Goal: Information Seeking & Learning: Learn about a topic

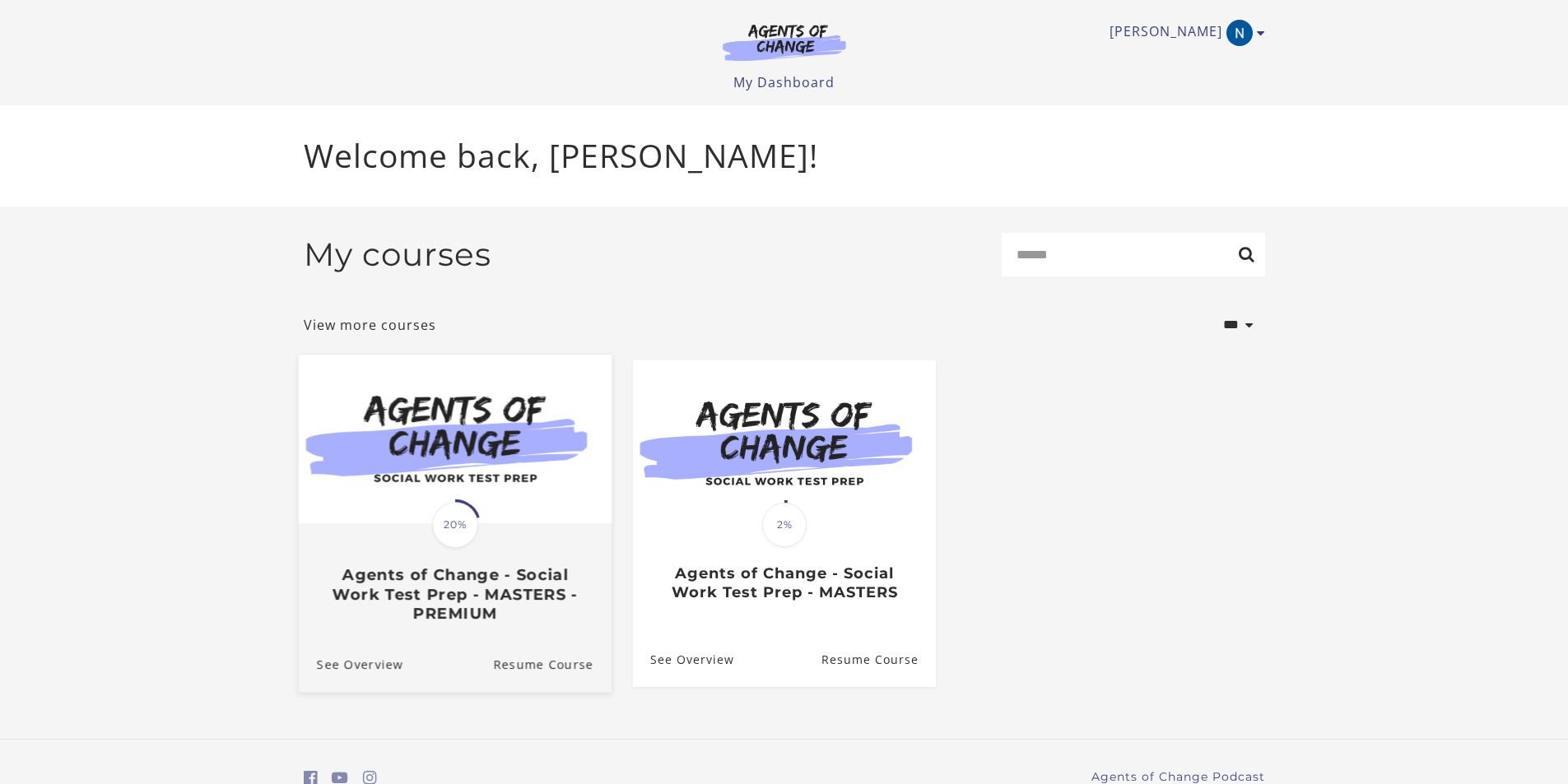
click at [499, 472] on img at bounding box center [454, 439] width 312 height 169
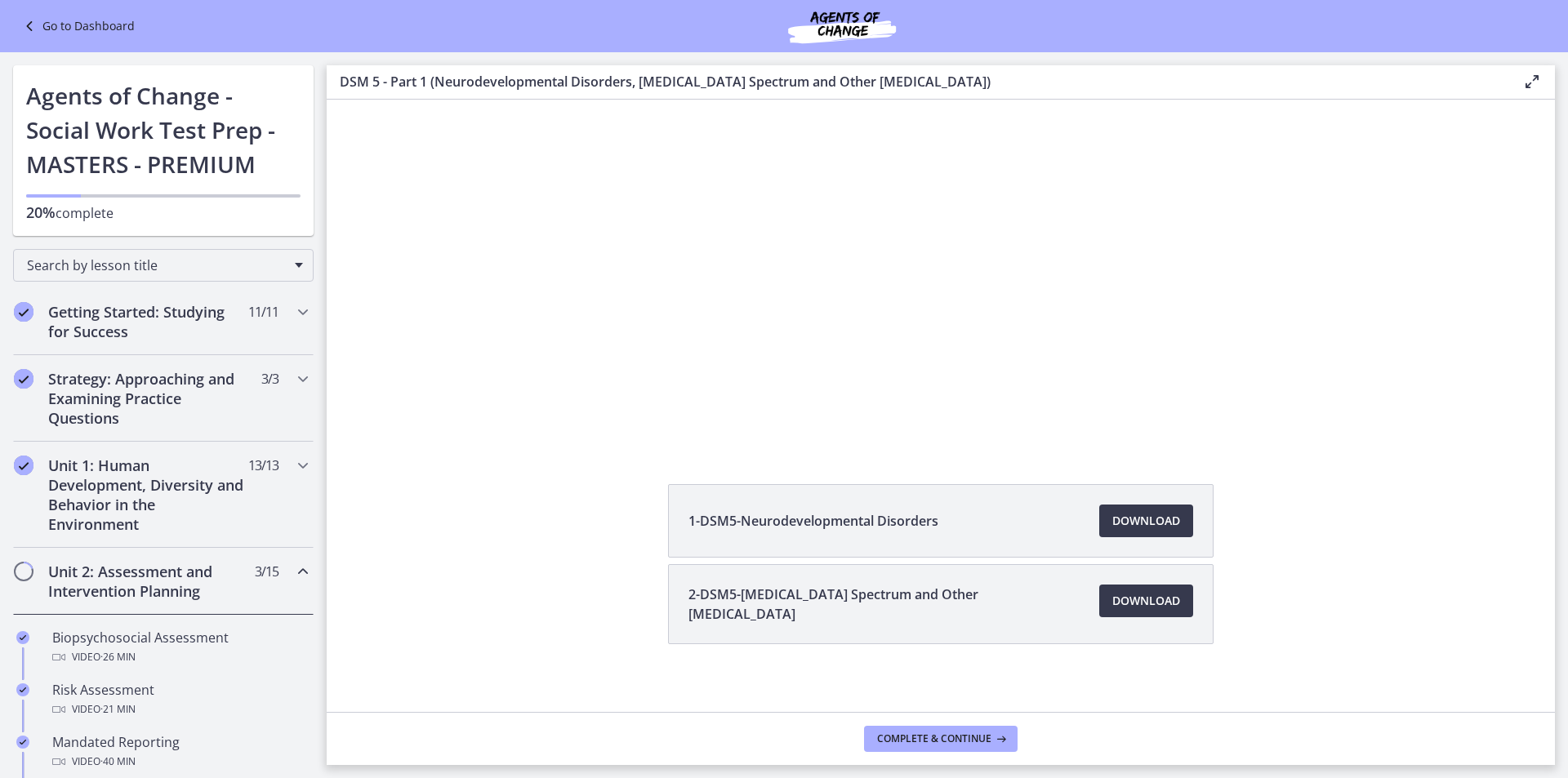
scroll to position [150, 0]
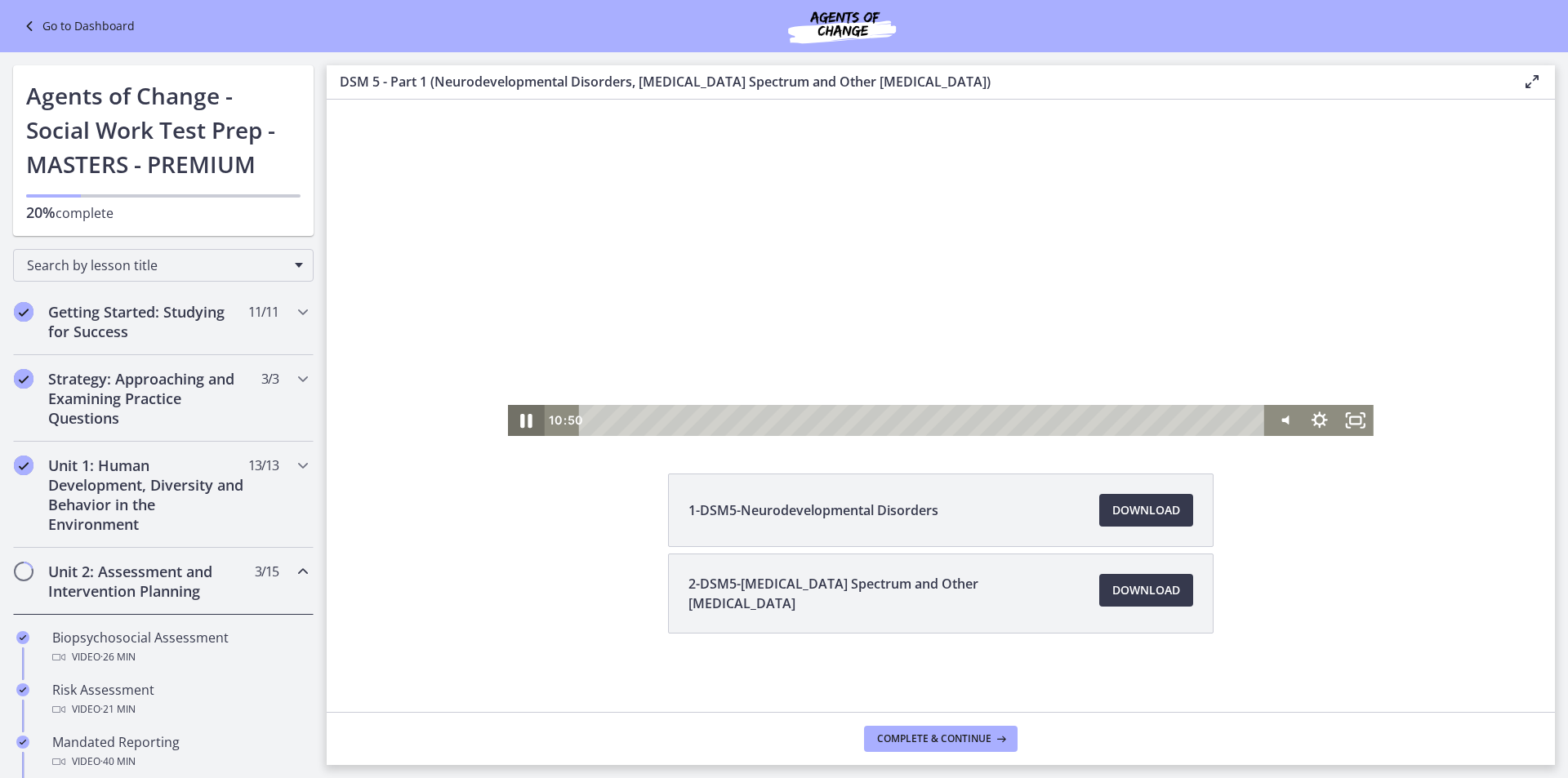
drag, startPoint x: 520, startPoint y: 421, endPoint x: 560, endPoint y: 428, distance: 40.6
click at [520, 421] on icon "Pause" at bounding box center [526, 421] width 43 height 37
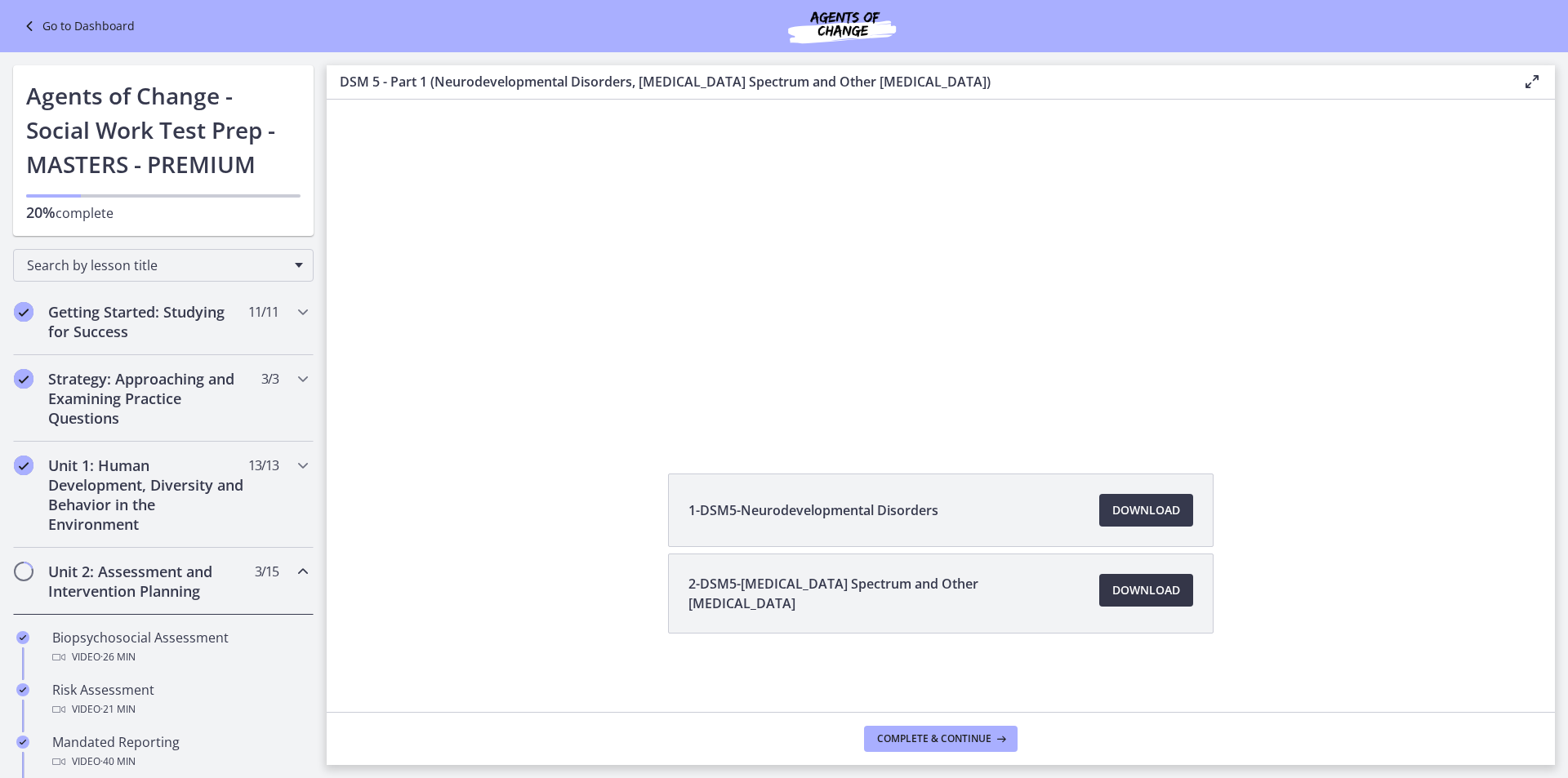
click at [1144, 593] on span "Download Opens in a new window" at bounding box center [1146, 590] width 68 height 20
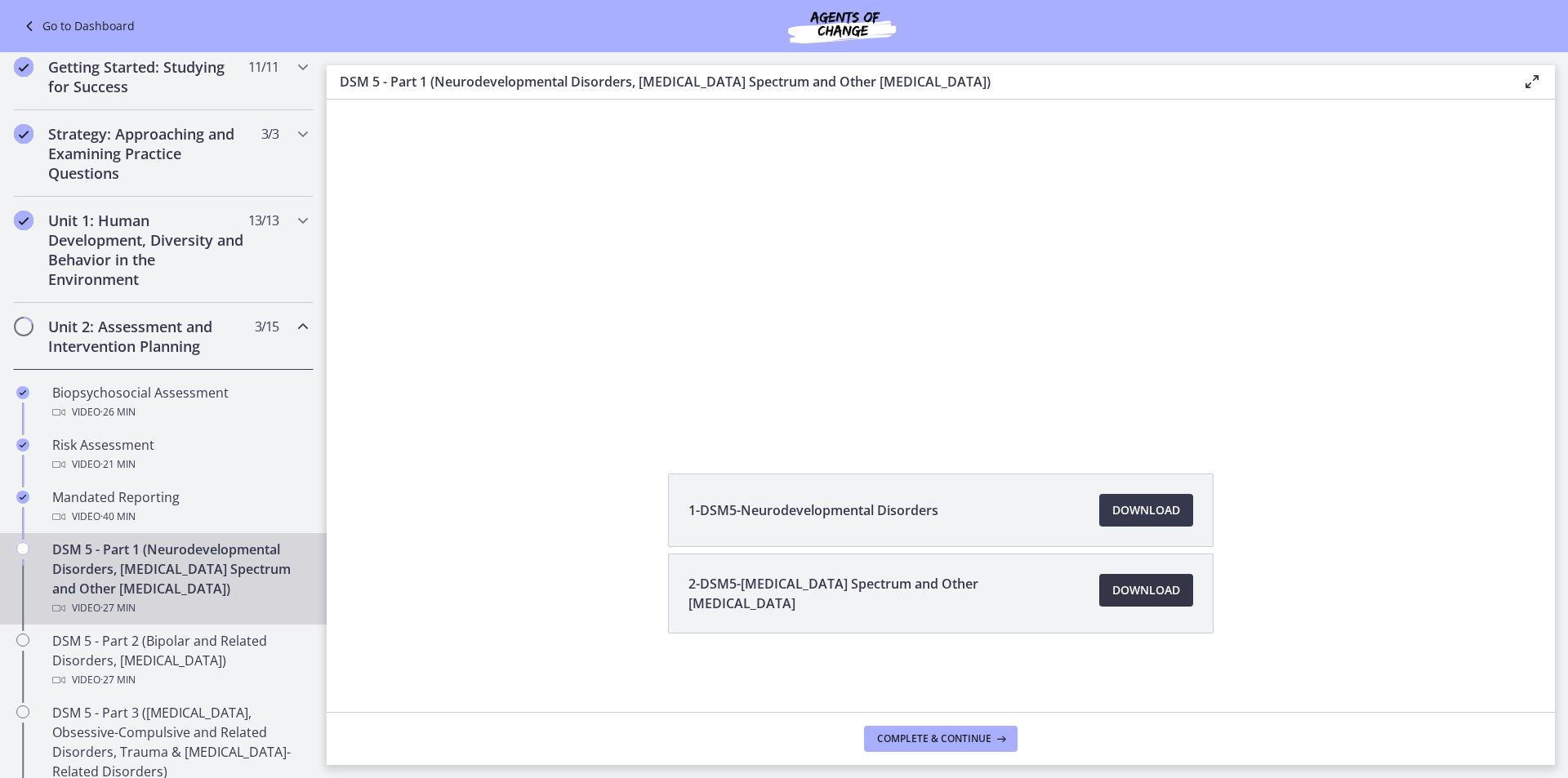
scroll to position [327, 0]
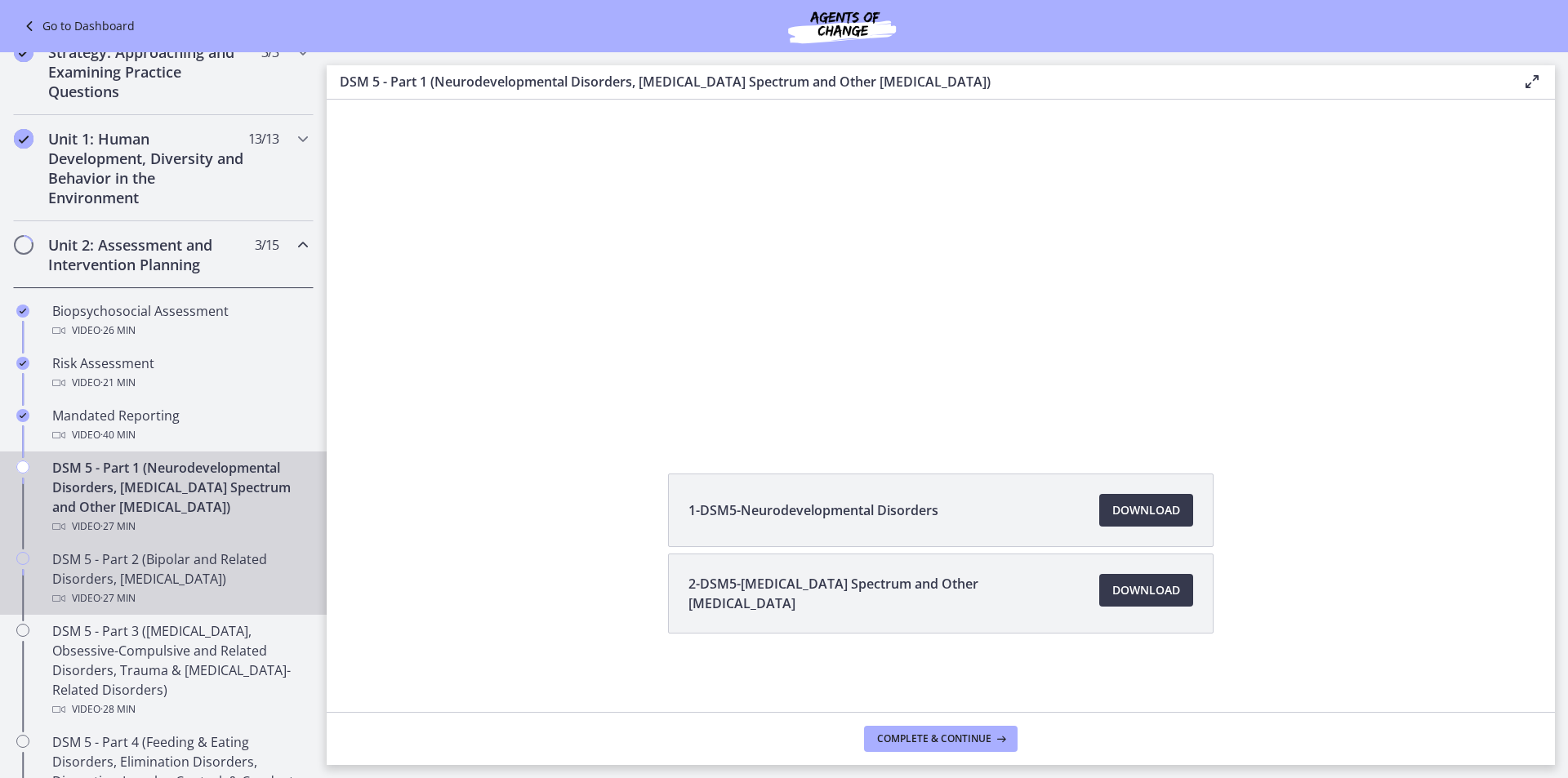
click at [193, 597] on div "Video · 27 min" at bounding box center [180, 597] width 255 height 20
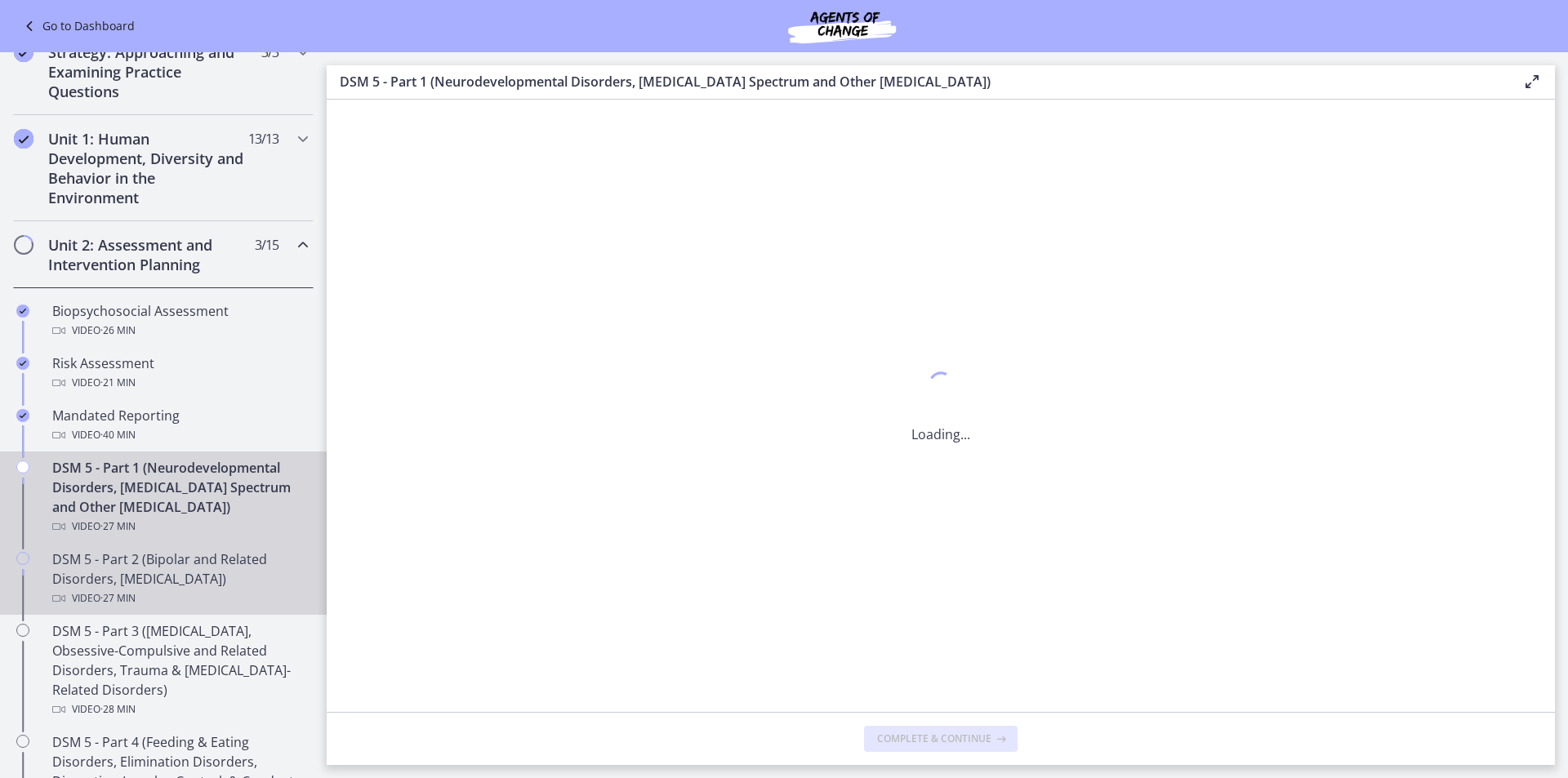
scroll to position [0, 0]
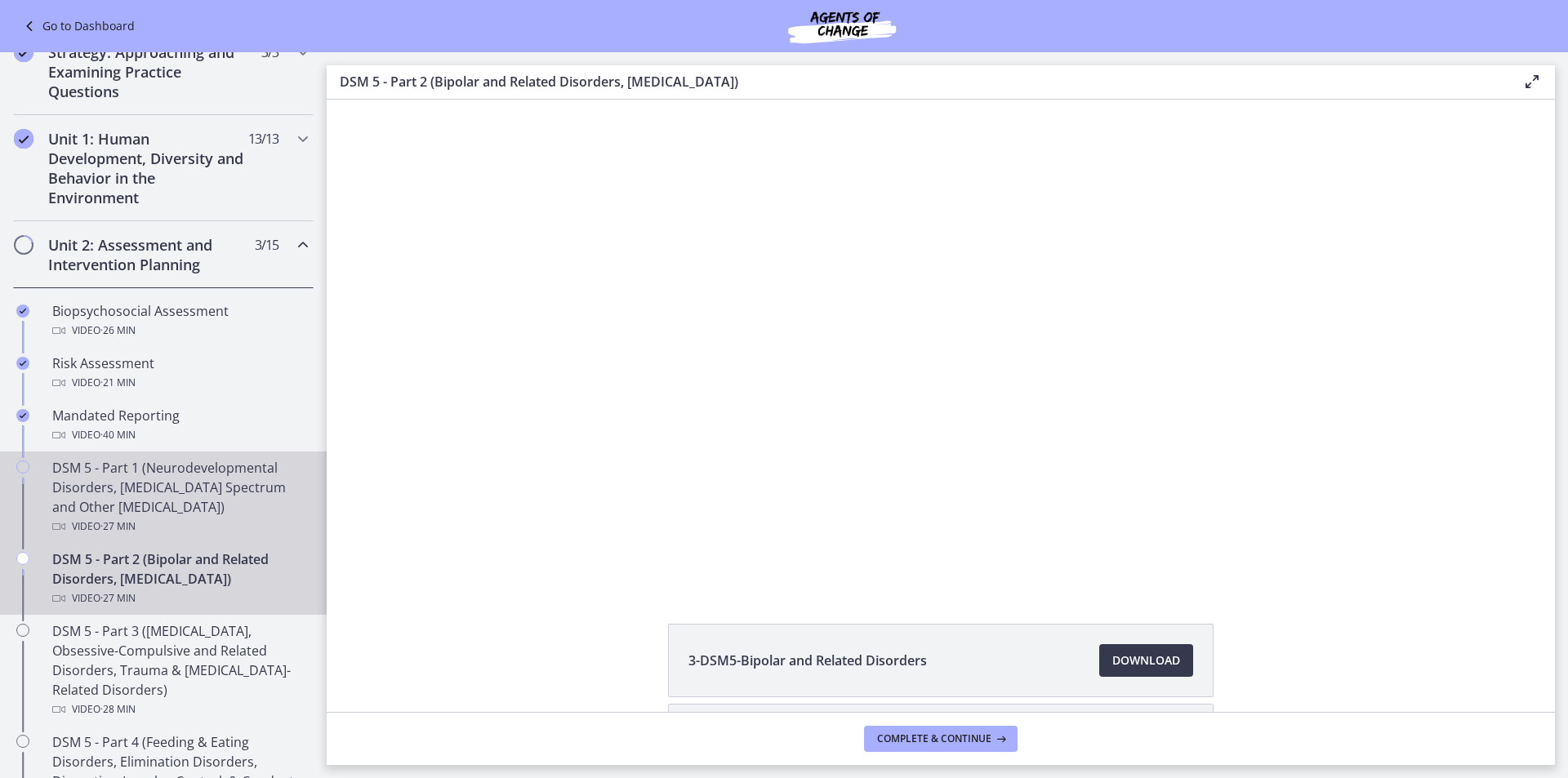
click at [180, 502] on div "DSM 5 - Part 1 (Neurodevelopmental Disorders, [MEDICAL_DATA] Spectrum and Other…" at bounding box center [180, 497] width 255 height 78
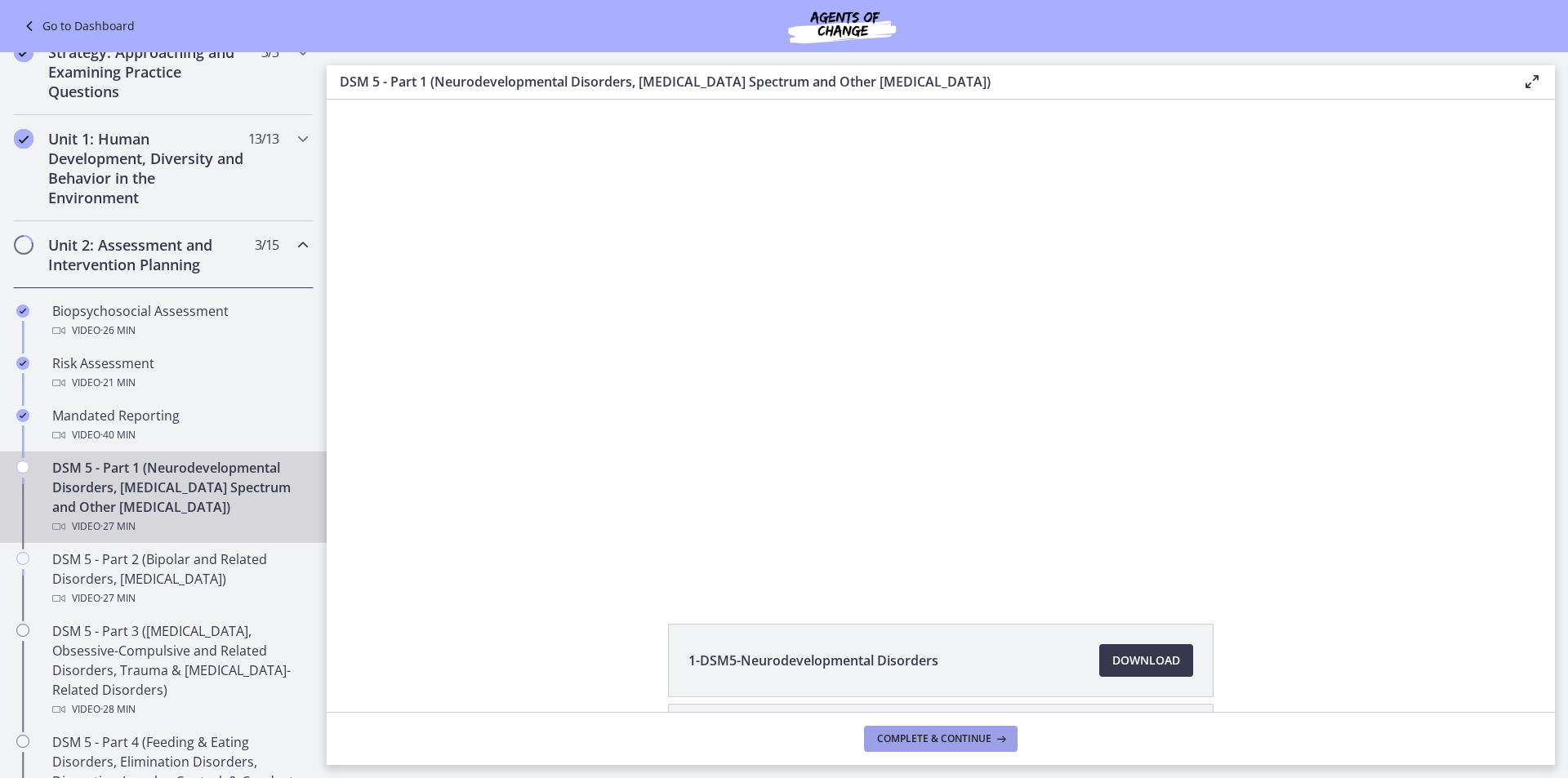
click at [930, 742] on span "Complete & continue" at bounding box center [934, 739] width 115 height 13
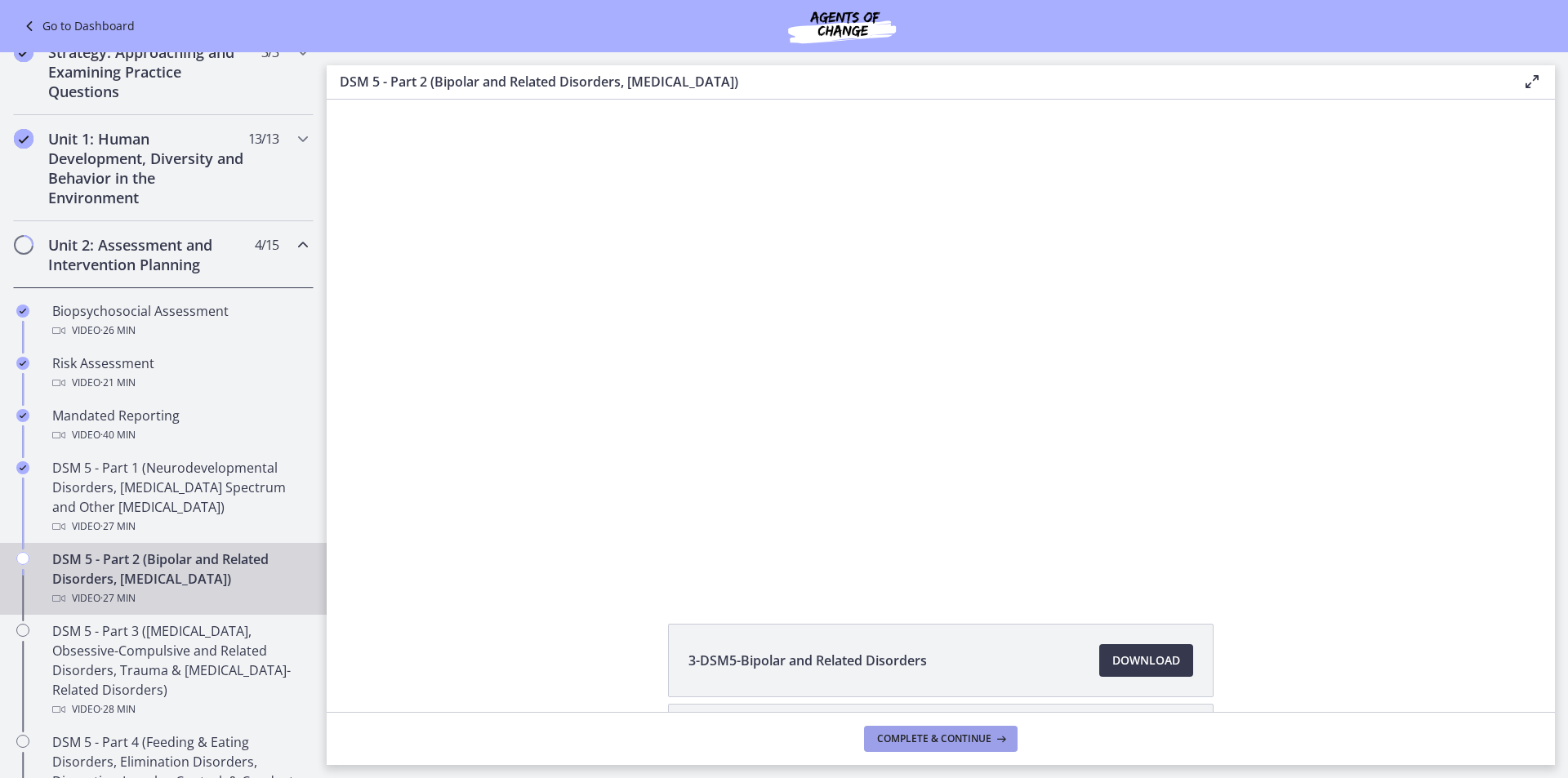
click at [930, 742] on span "Complete & continue" at bounding box center [934, 739] width 115 height 13
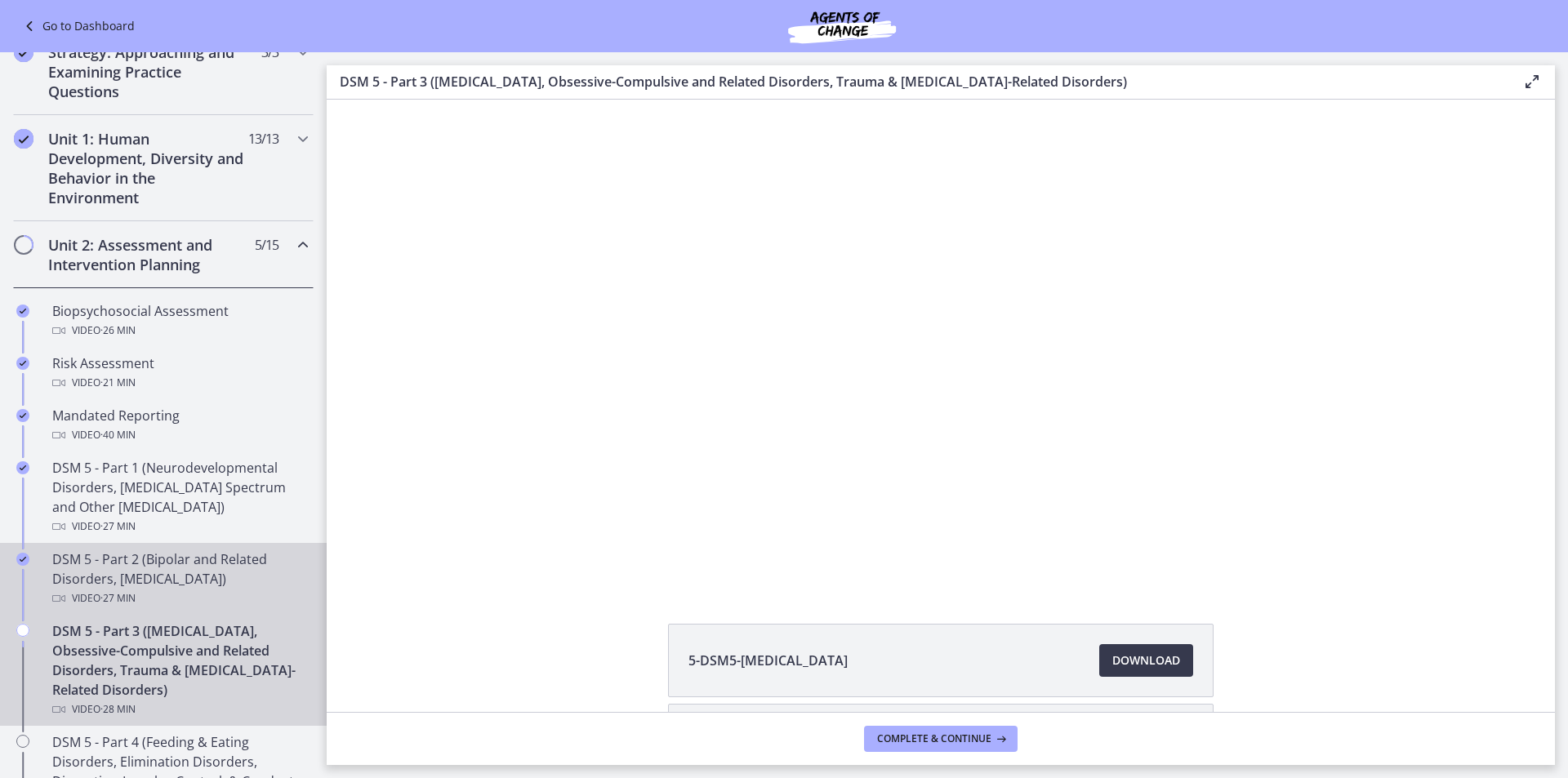
click at [255, 574] on div "DSM 5 - Part 2 (Bipolar and Related Disorders, [MEDICAL_DATA]) Video · 27 min" at bounding box center [180, 578] width 255 height 59
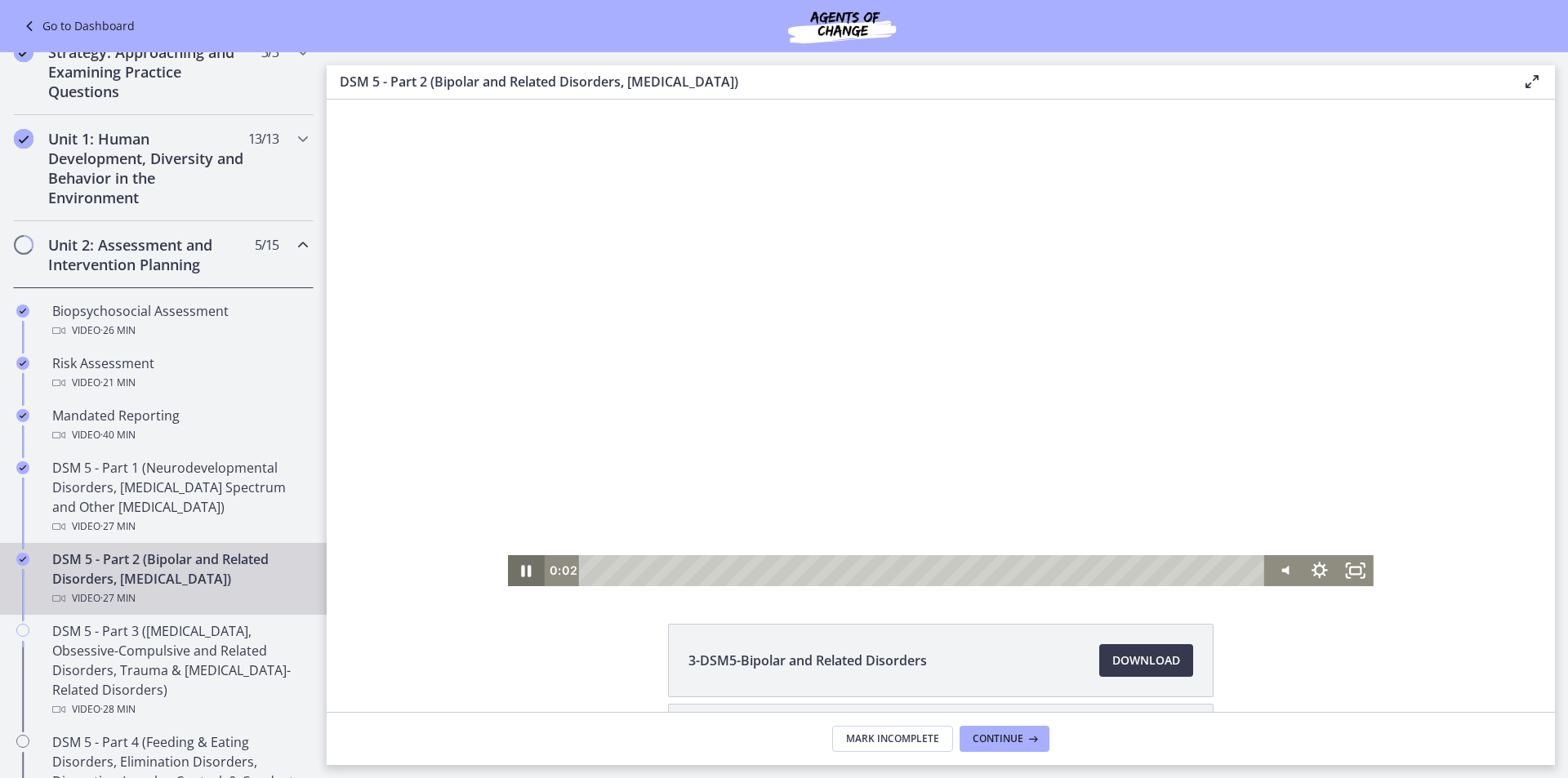
click at [534, 564] on icon "Pause" at bounding box center [526, 570] width 36 height 31
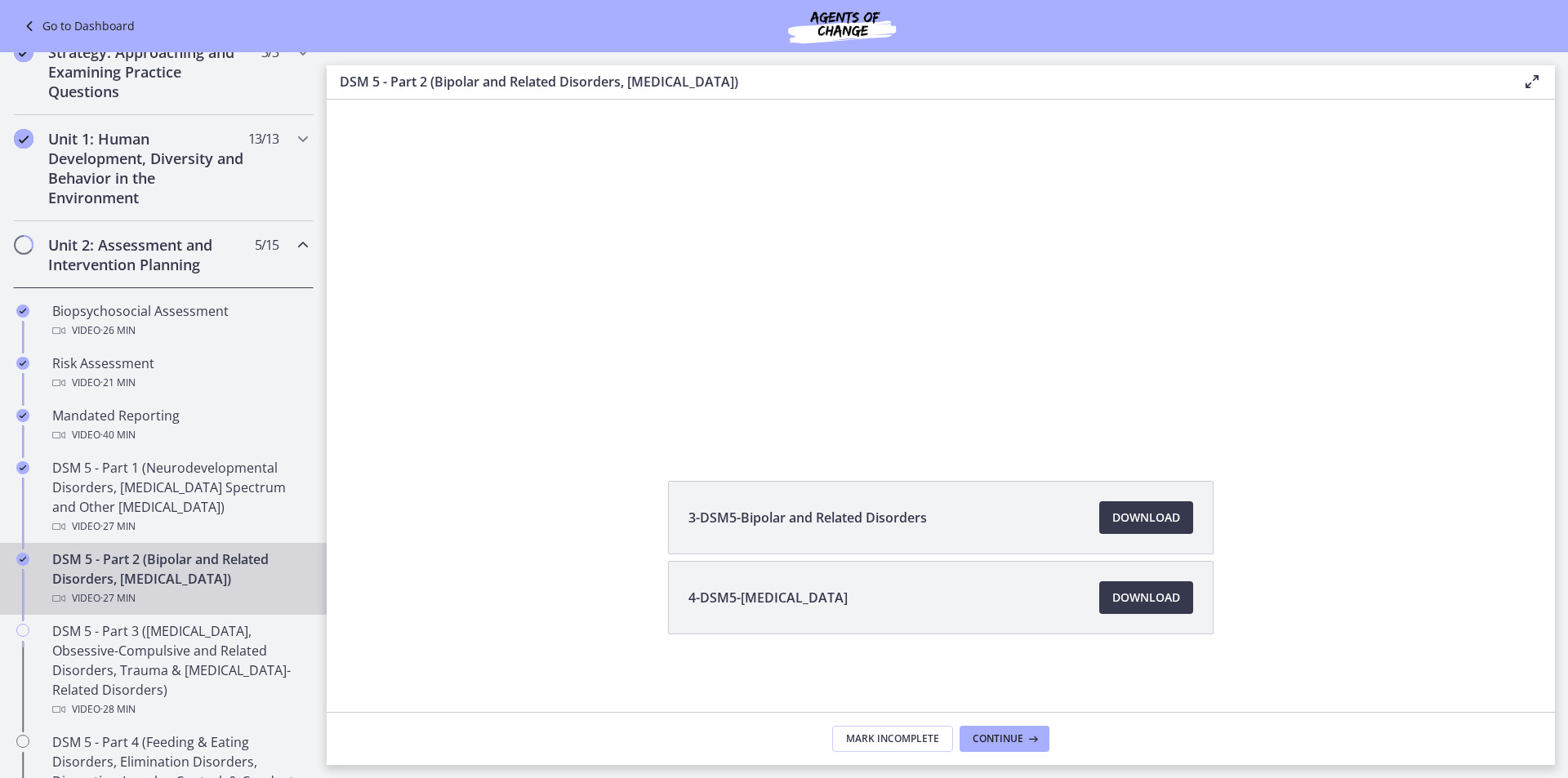
scroll to position [143, 0]
click at [1124, 506] on link "Download Opens in a new window" at bounding box center [1146, 516] width 94 height 33
click at [1140, 501] on link "Download Opens in a new window" at bounding box center [1146, 516] width 94 height 33
